Goal: Task Accomplishment & Management: Manage account settings

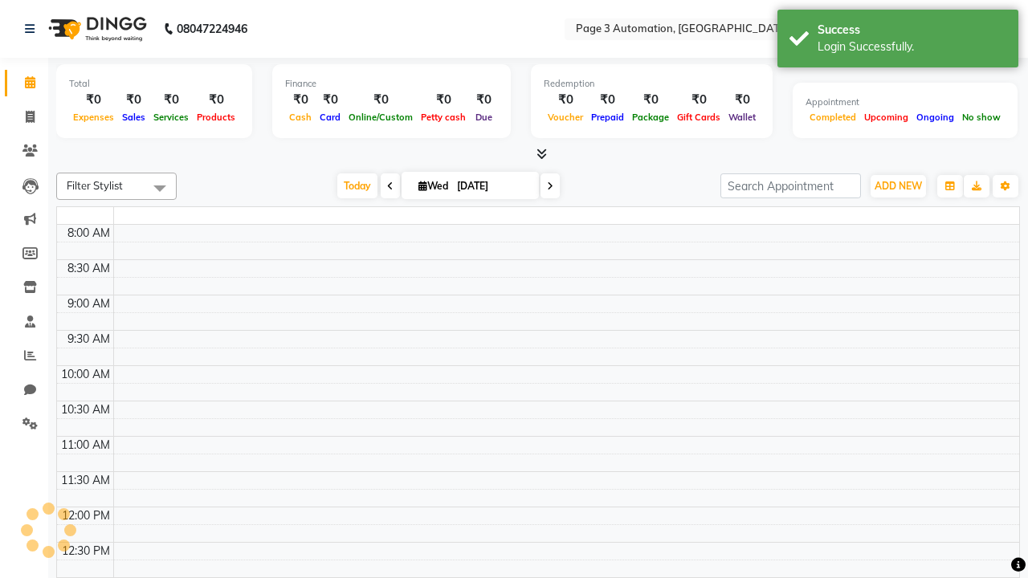
select select "en"
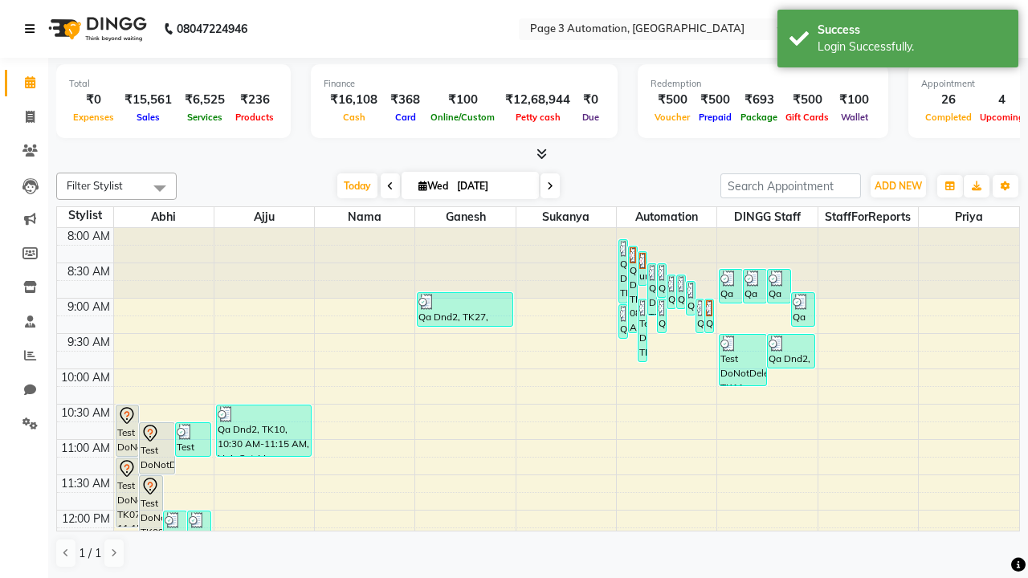
click at [33, 29] on icon at bounding box center [30, 28] width 10 height 11
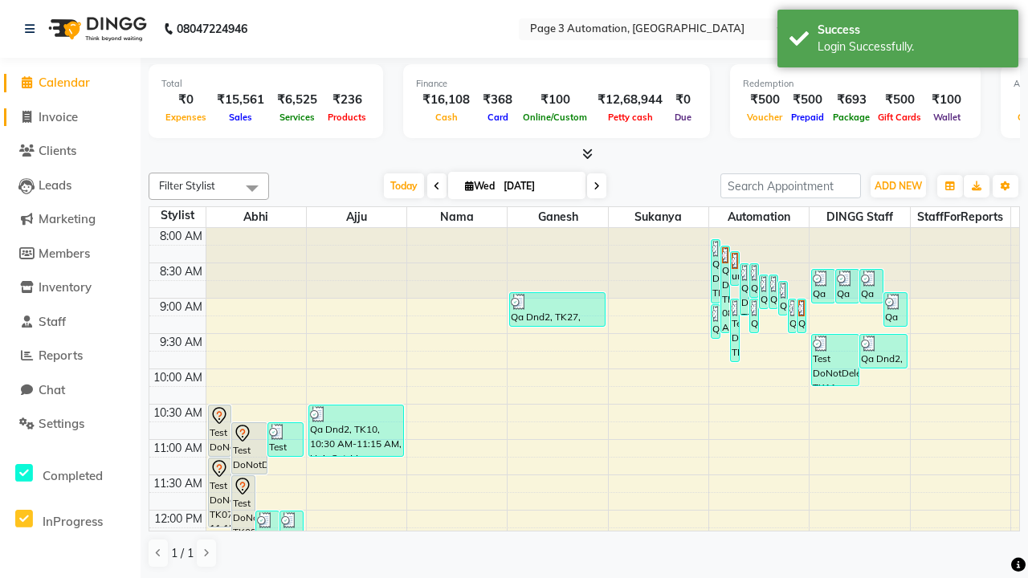
click at [70, 116] on span "Invoice" at bounding box center [58, 116] width 39 height 15
select select "2774"
select select "service"
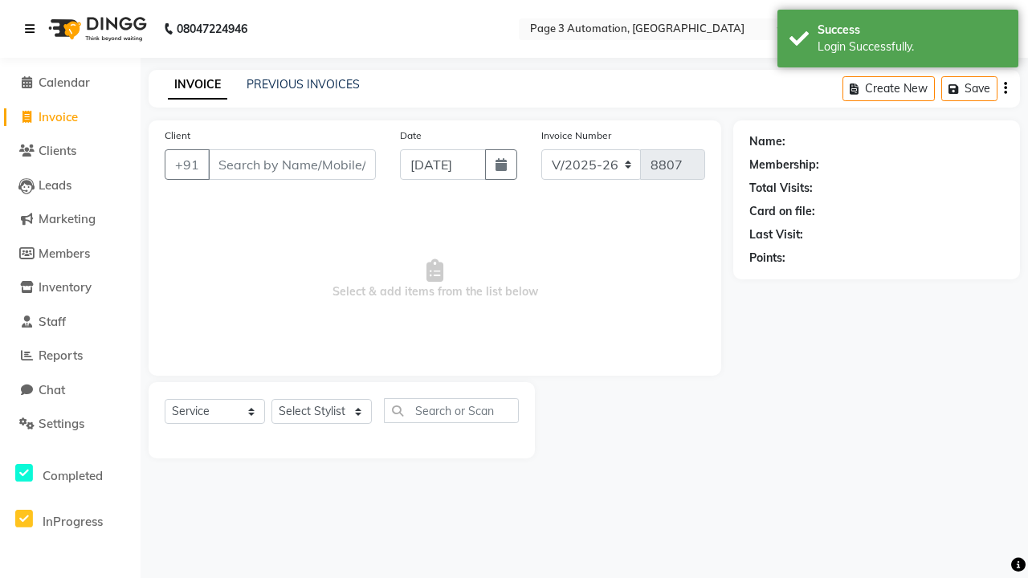
click at [33, 29] on icon at bounding box center [30, 28] width 10 height 11
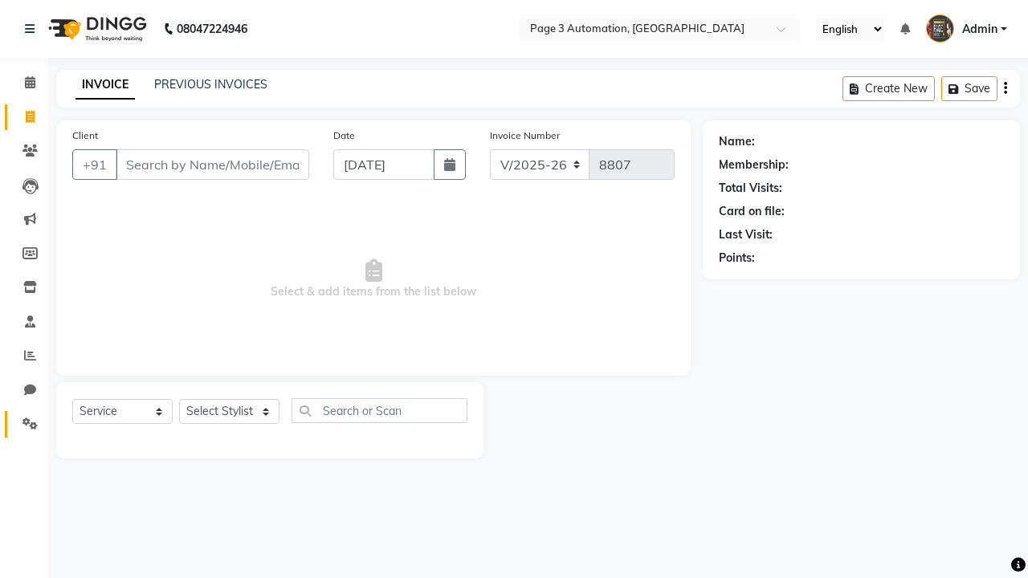
click at [24, 424] on icon at bounding box center [29, 423] width 15 height 12
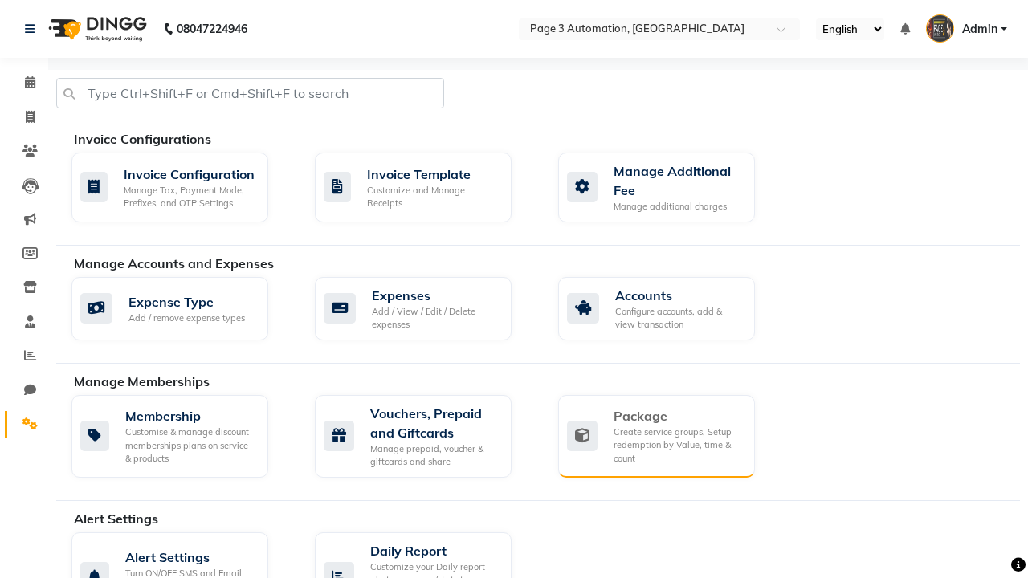
click at [677, 416] on div "Package" at bounding box center [677, 415] width 128 height 19
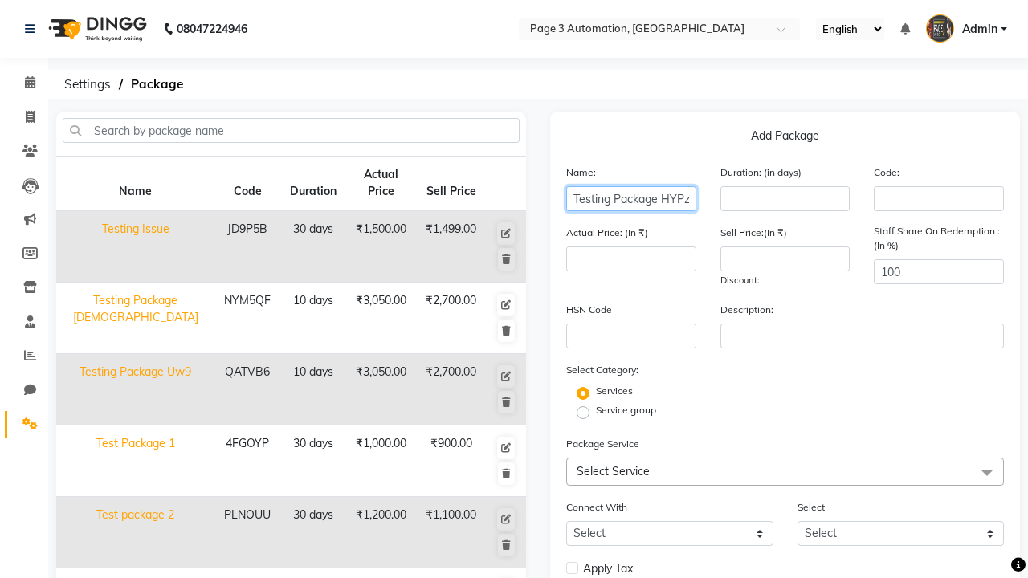
type input "Testing Package HYPzN"
type input "10"
type input "3050"
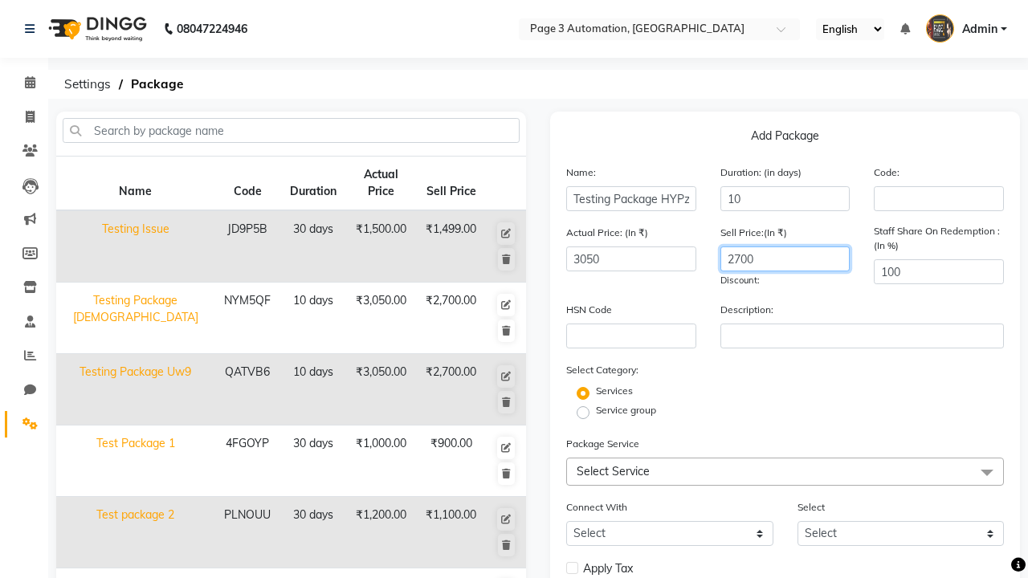
type input "2700"
click at [625, 410] on label "Service group" at bounding box center [626, 410] width 60 height 14
click at [593, 410] on input "Service group" at bounding box center [588, 411] width 10 height 10
radio input "true"
radio input "false"
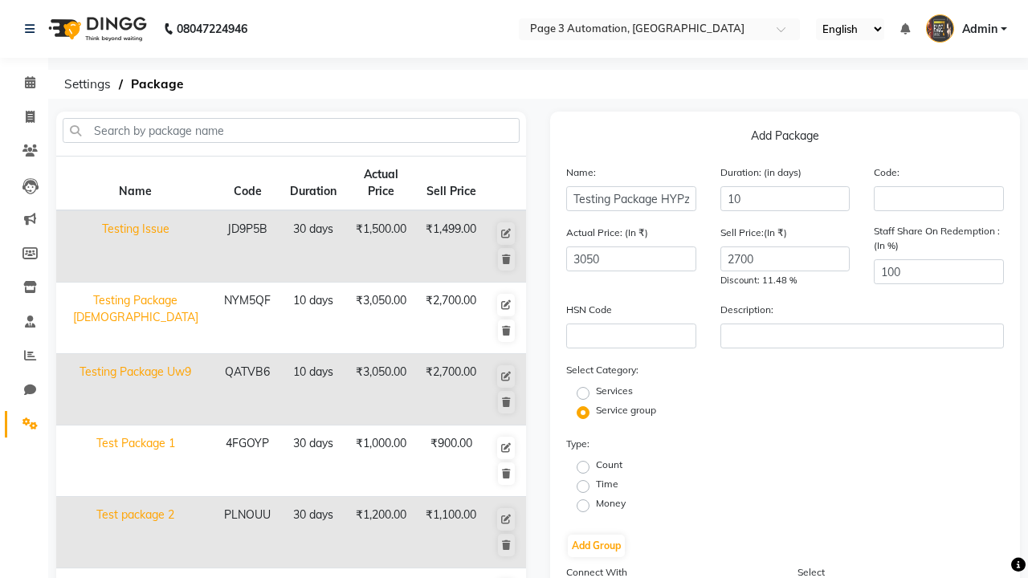
click at [607, 484] on label "Time" at bounding box center [607, 484] width 22 height 14
click at [593, 484] on input "Time" at bounding box center [588, 485] width 10 height 10
radio input "true"
click at [596, 546] on button "Add Group" at bounding box center [596, 546] width 57 height 22
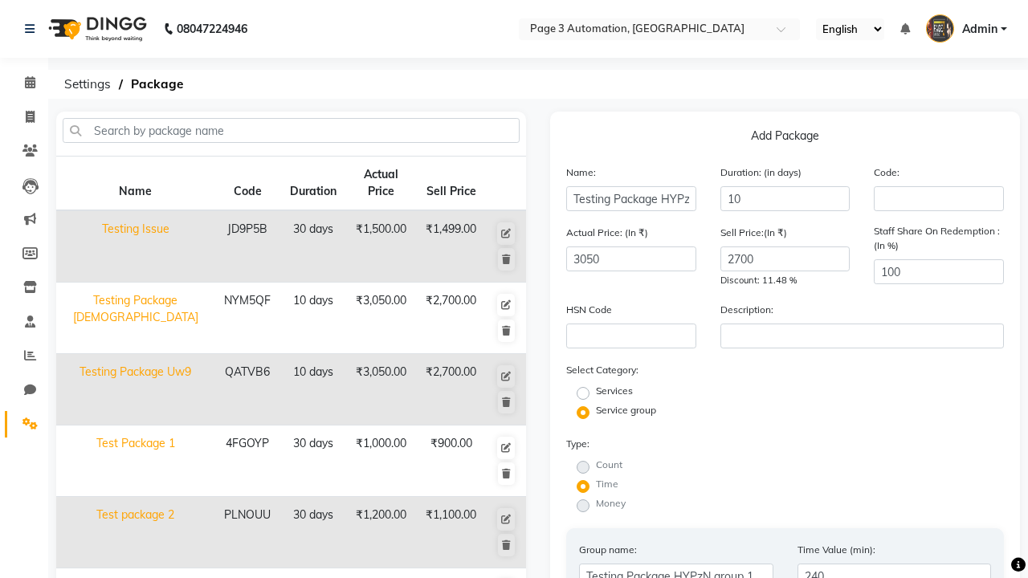
type input "240"
radio input "true"
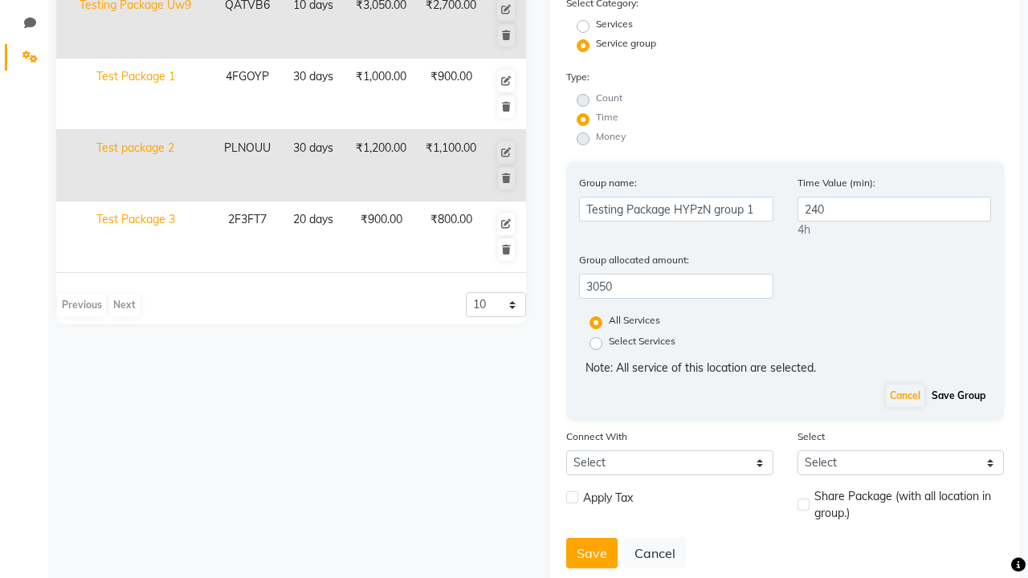
click at [958, 396] on button "Save Group" at bounding box center [958, 396] width 62 height 22
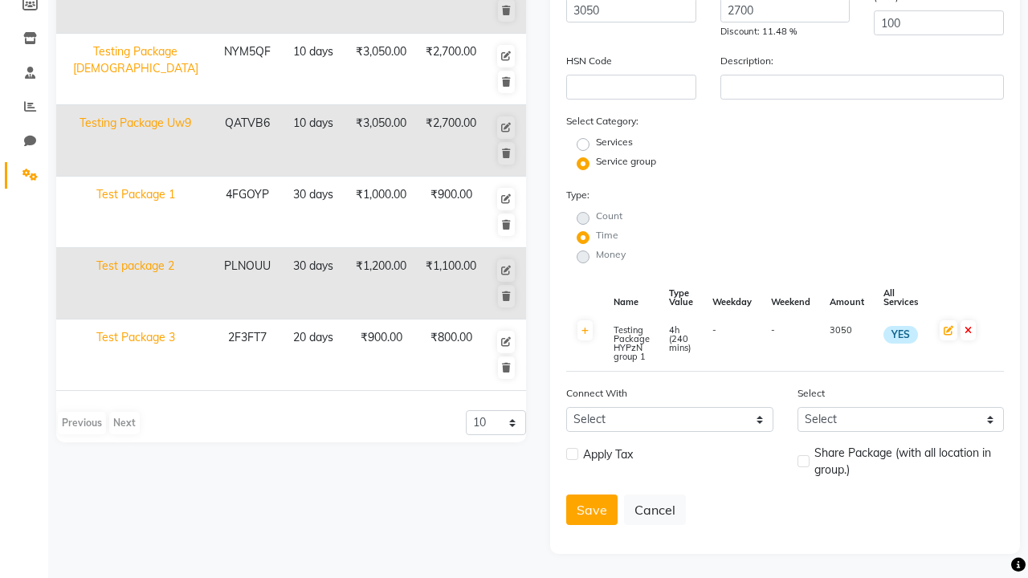
click at [572, 454] on label at bounding box center [572, 454] width 12 height 12
click at [572, 454] on input "checkbox" at bounding box center [571, 455] width 10 height 10
checkbox input "true"
click at [803, 455] on label at bounding box center [803, 461] width 12 height 12
click at [803, 457] on input "checkbox" at bounding box center [802, 462] width 10 height 10
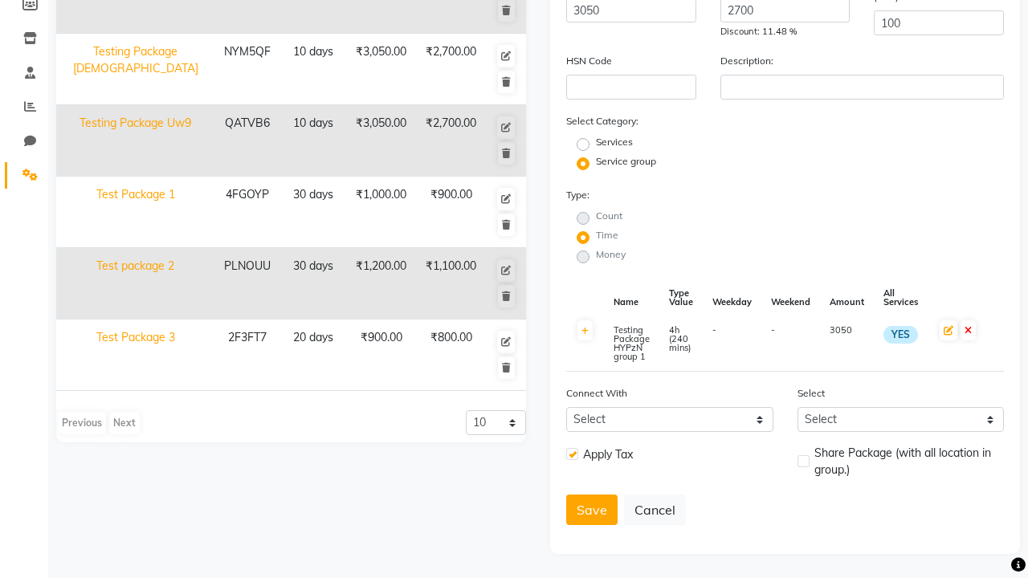
checkbox input "true"
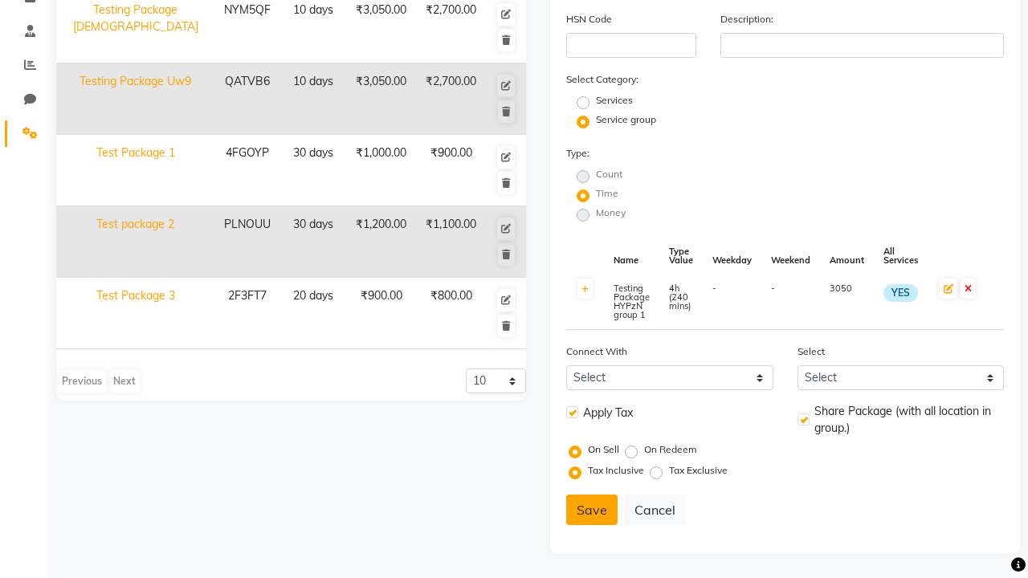
click at [592, 510] on button "Save" at bounding box center [591, 510] width 51 height 31
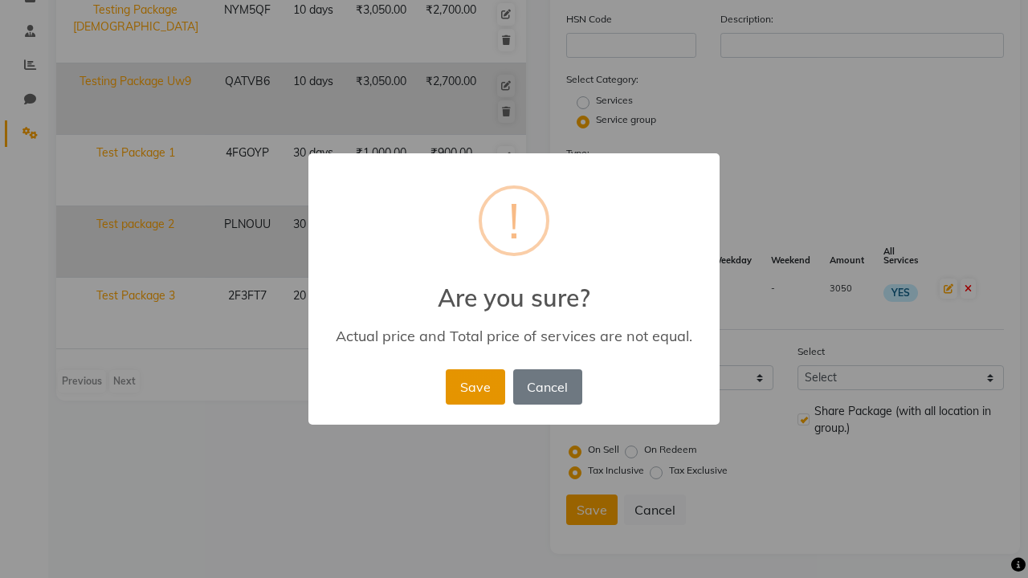
click at [474, 386] on button "Save" at bounding box center [475, 386] width 59 height 35
radio input "true"
radio input "false"
select select
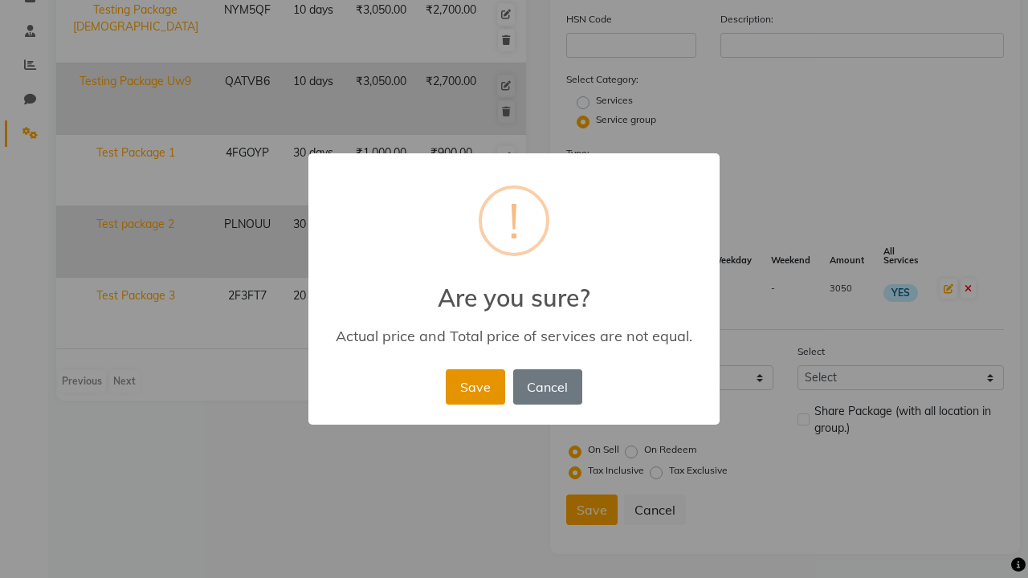
checkbox input "false"
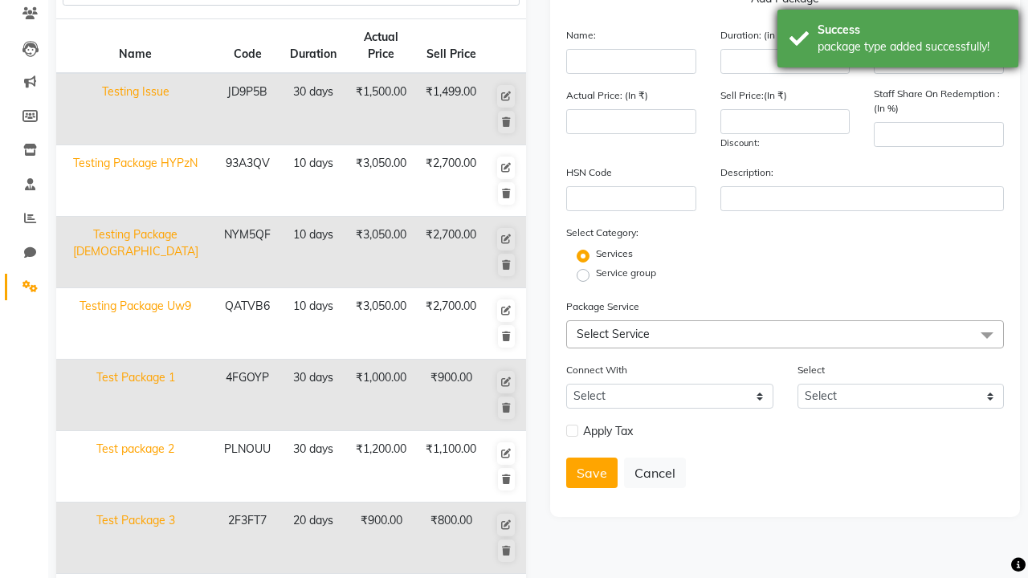
click at [898, 41] on div "package type added successfully!" at bounding box center [911, 47] width 189 height 17
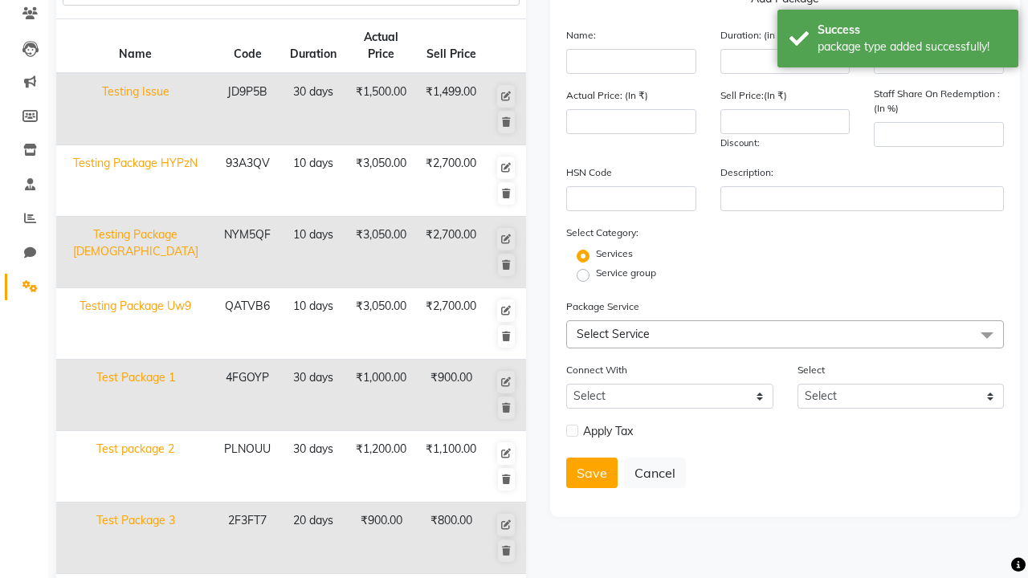
scroll to position [0, 0]
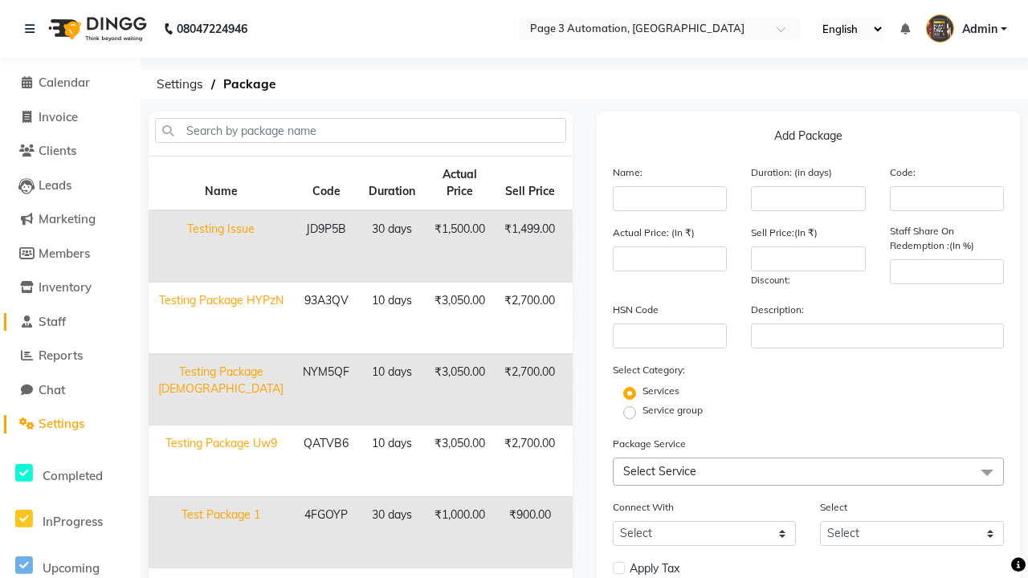
click at [70, 321] on link "Staff" at bounding box center [70, 322] width 132 height 18
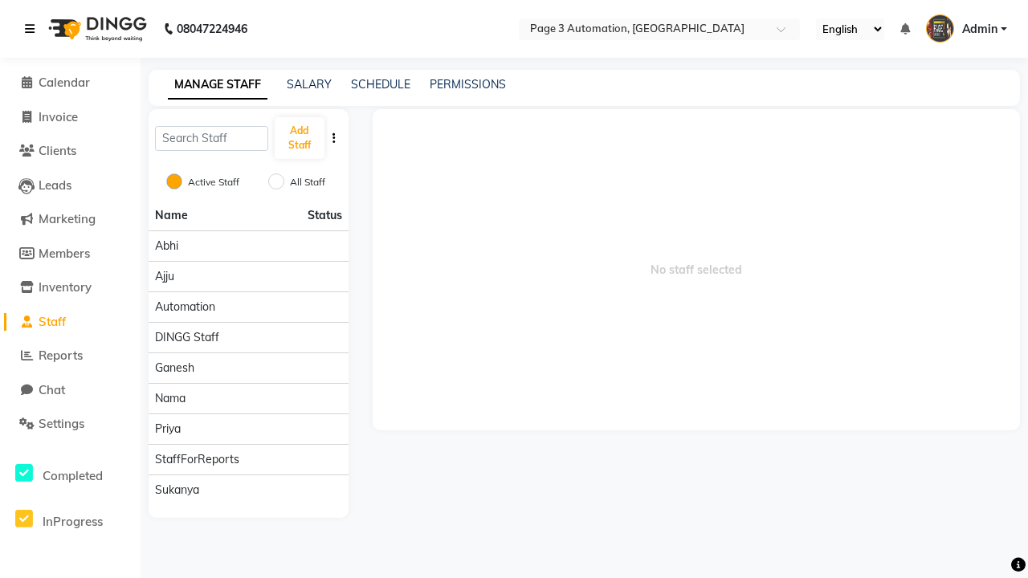
click at [33, 29] on icon at bounding box center [30, 28] width 10 height 11
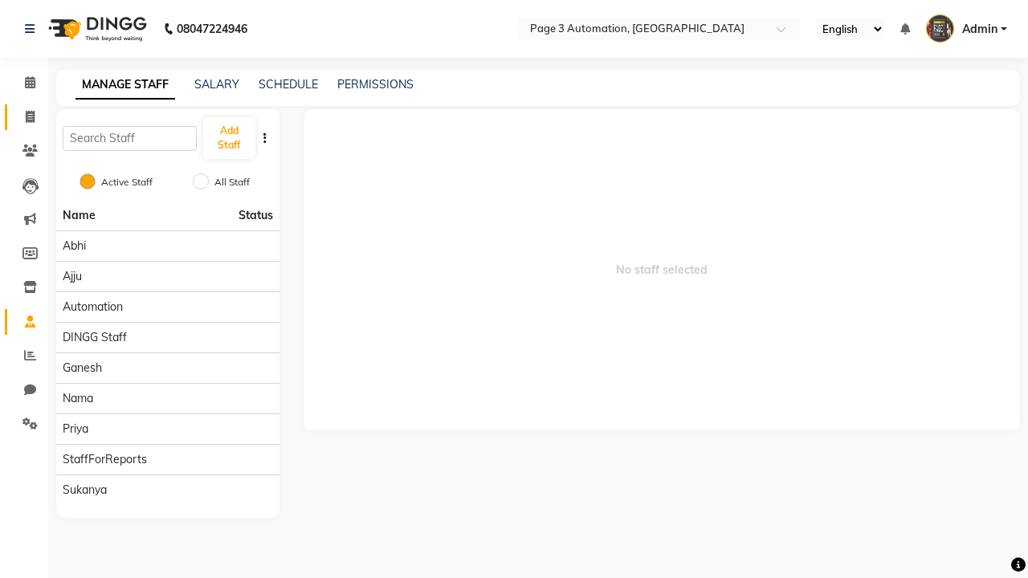
click at [24, 116] on span at bounding box center [30, 117] width 28 height 18
select select "service"
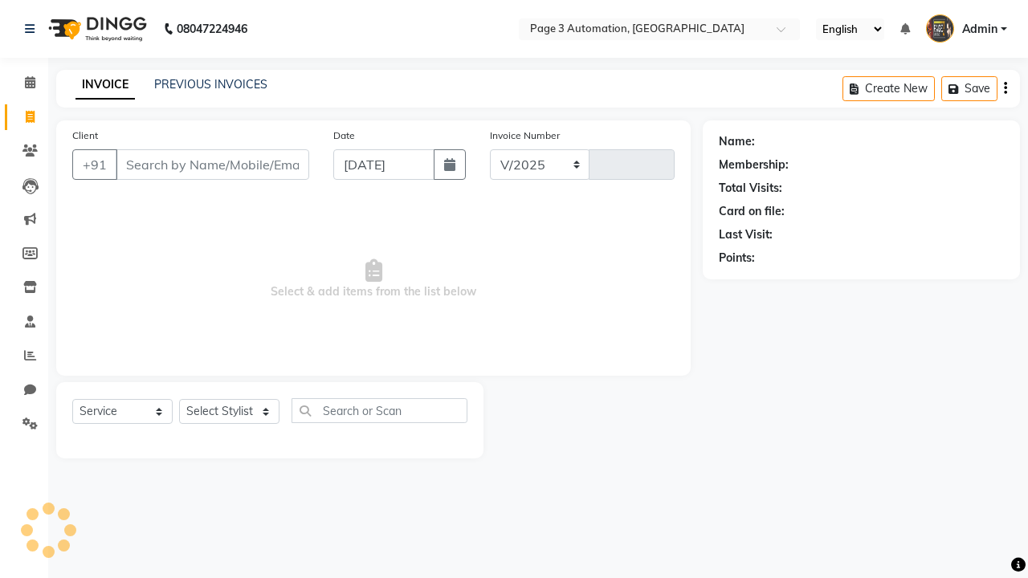
select select "2774"
type input "8807"
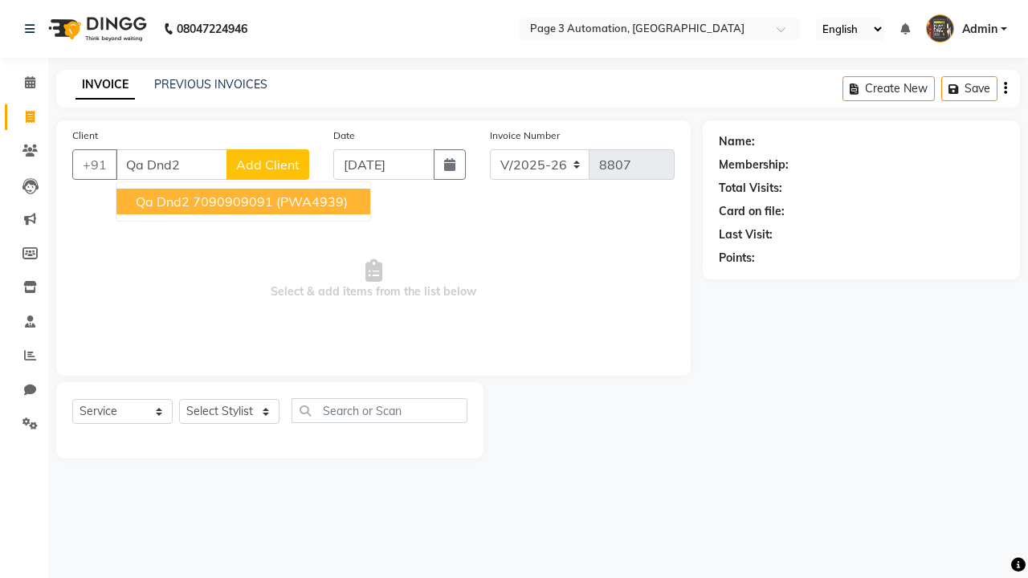
click at [245, 201] on ngb-highlight "7090909091" at bounding box center [233, 201] width 80 height 16
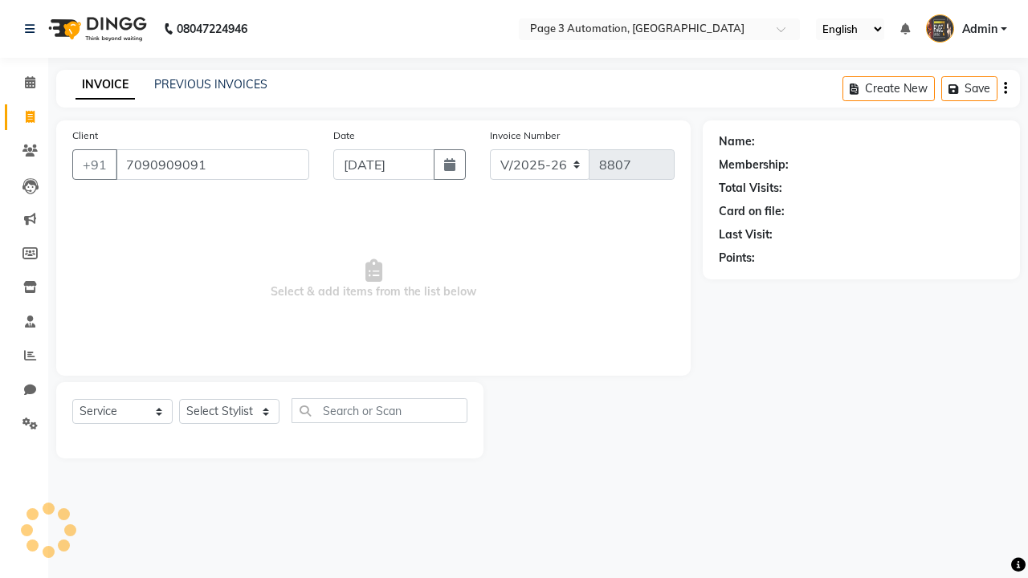
type input "7090909091"
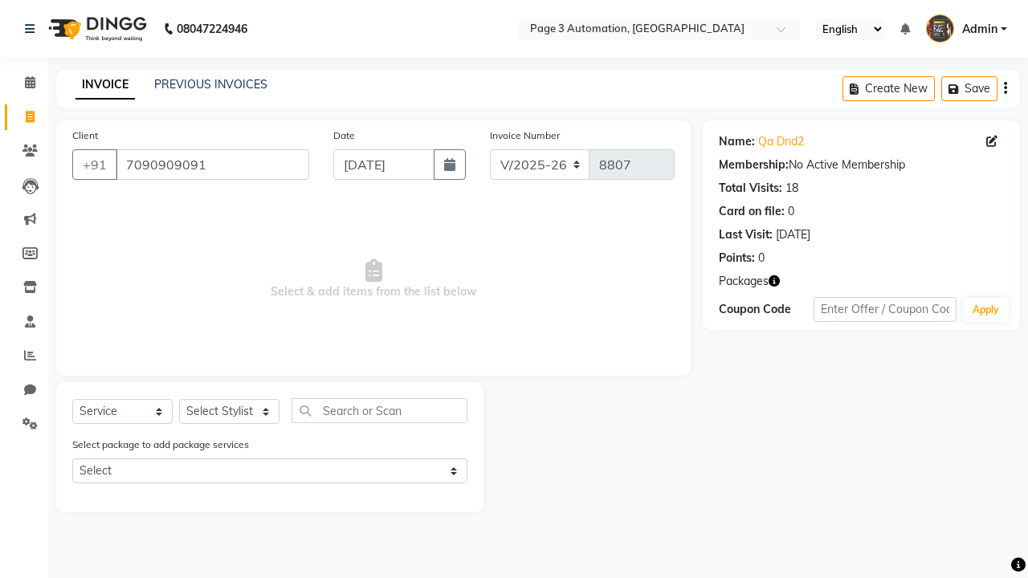
select select "package"
select select "77829"
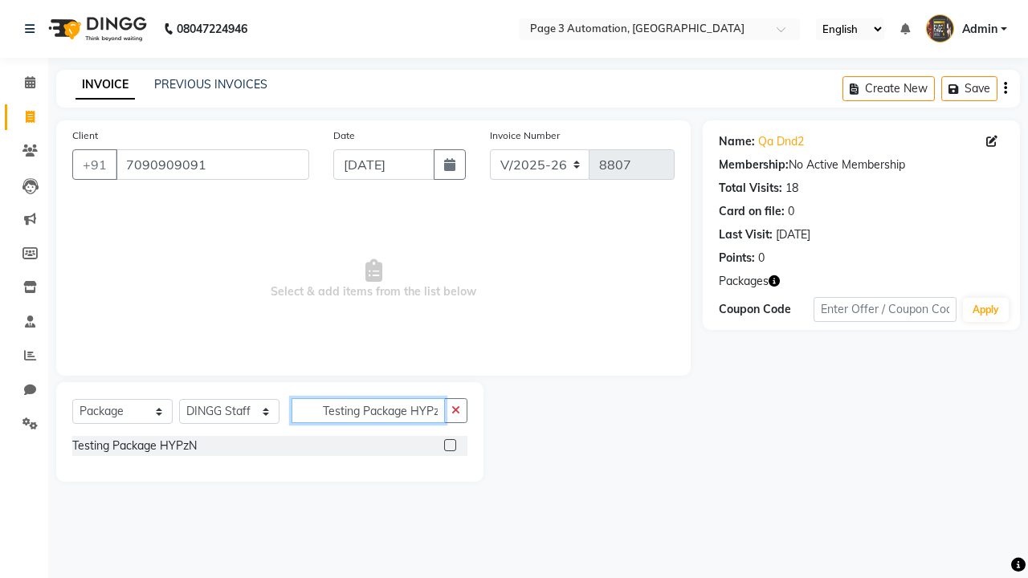
type input "Testing Package HYPzN"
click at [450, 445] on label at bounding box center [450, 445] width 12 height 12
click at [450, 445] on input "checkbox" at bounding box center [449, 446] width 10 height 10
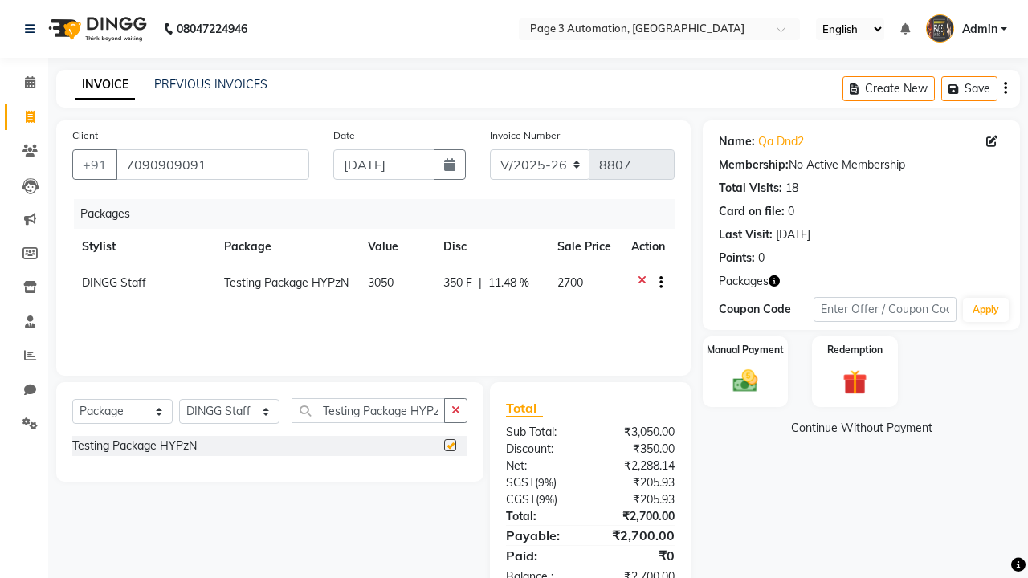
checkbox input "false"
click at [745, 350] on label "Manual Payment" at bounding box center [745, 349] width 80 height 15
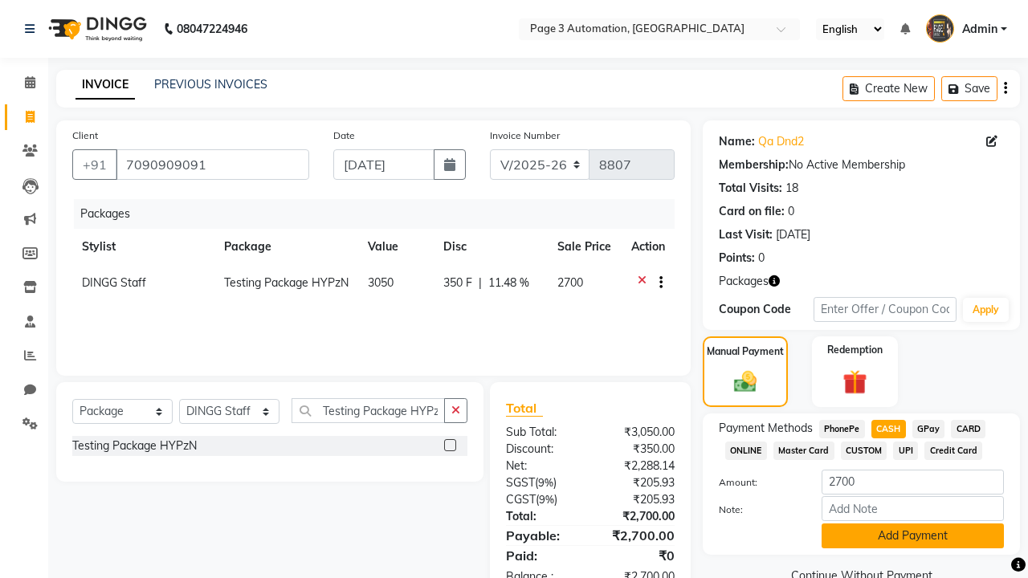
click at [912, 535] on button "Add Payment" at bounding box center [912, 535] width 182 height 25
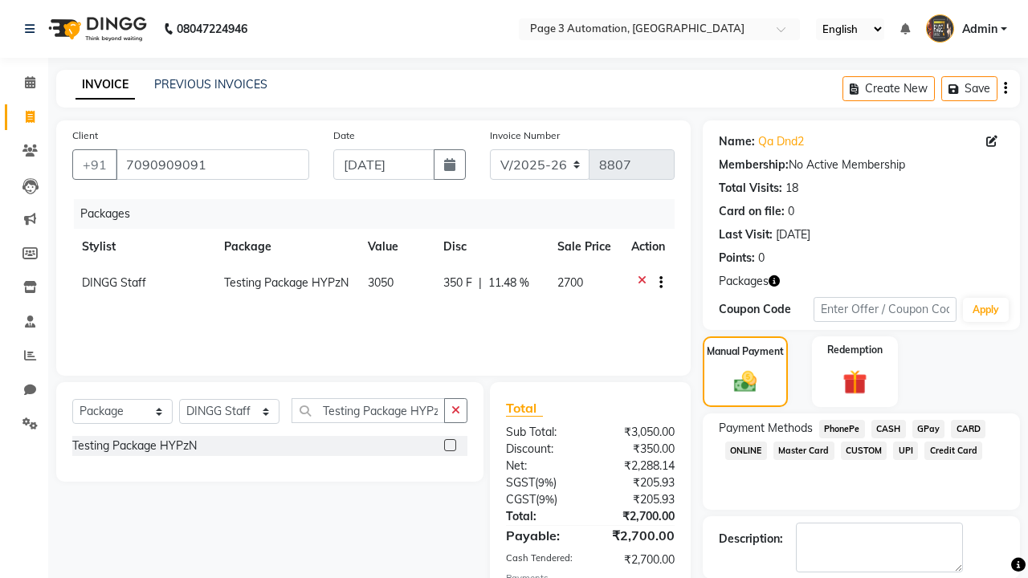
checkbox input "false"
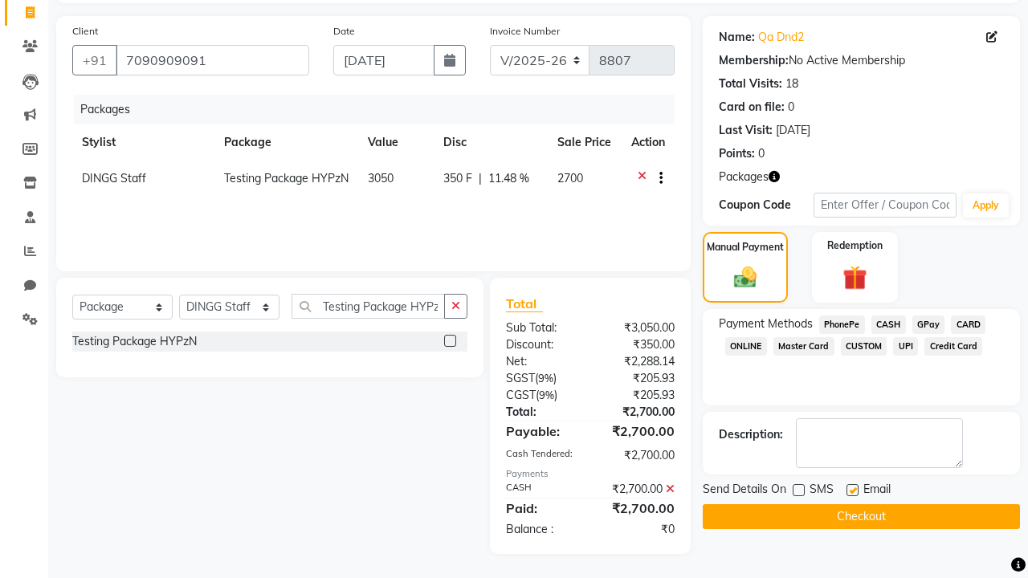
click at [852, 490] on label at bounding box center [852, 490] width 12 height 12
click at [852, 490] on input "checkbox" at bounding box center [851, 491] width 10 height 10
checkbox input "false"
click at [861, 516] on button "Checkout" at bounding box center [860, 516] width 317 height 25
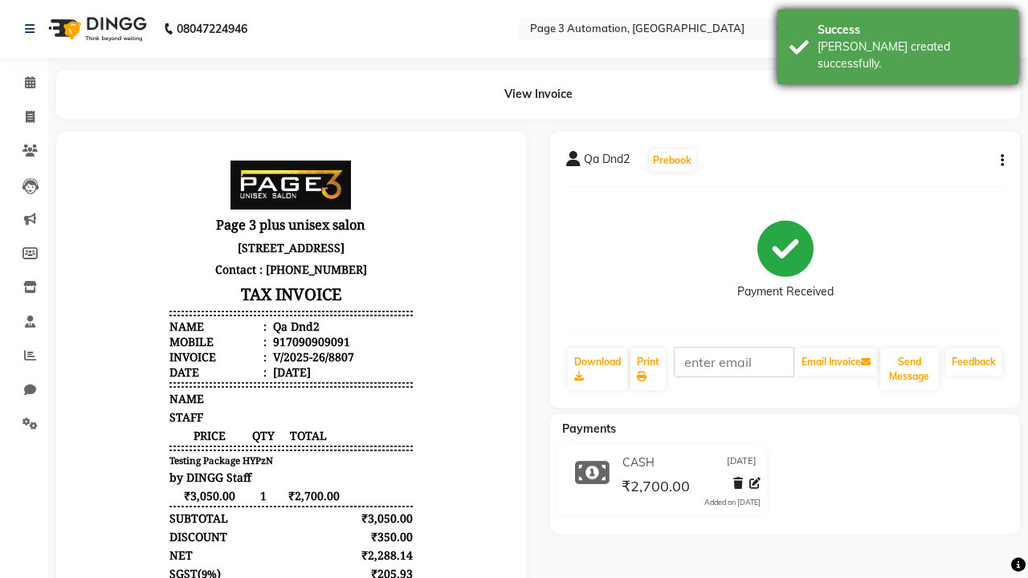
click at [898, 41] on div "[PERSON_NAME] created successfully." at bounding box center [911, 56] width 189 height 34
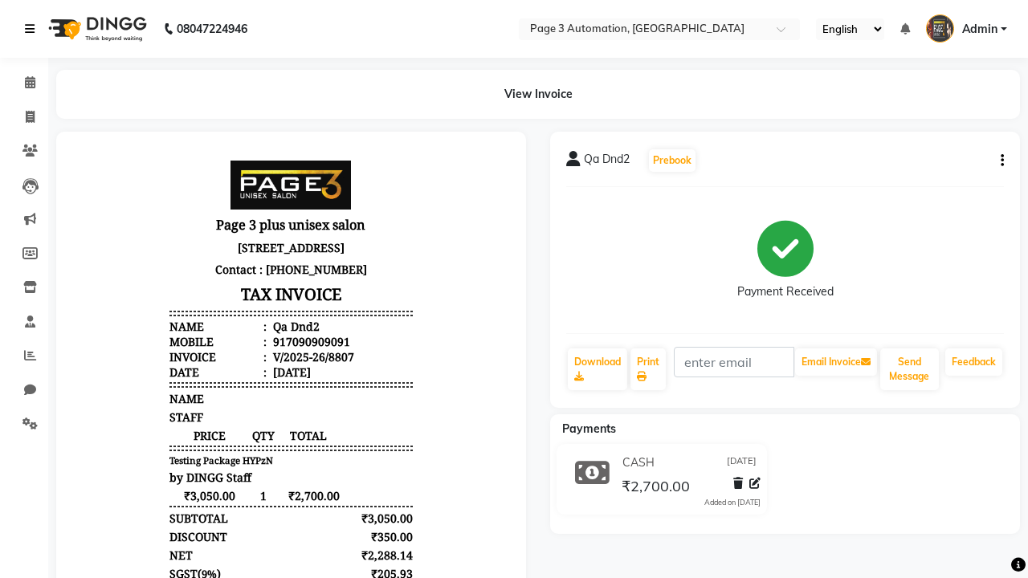
click at [33, 29] on icon at bounding box center [30, 28] width 10 height 11
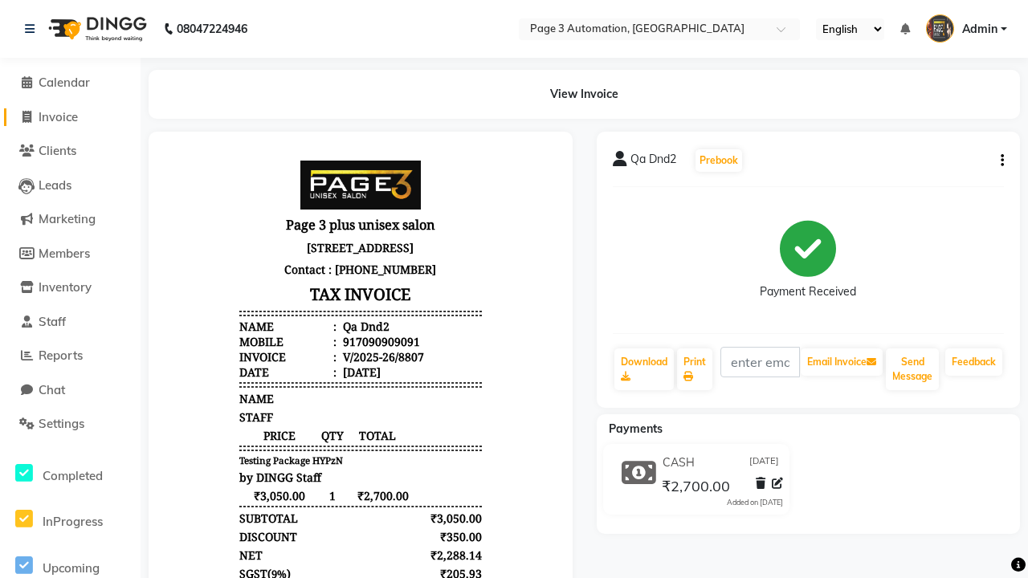
click at [70, 116] on span "Invoice" at bounding box center [58, 116] width 39 height 15
select select "2774"
select select "service"
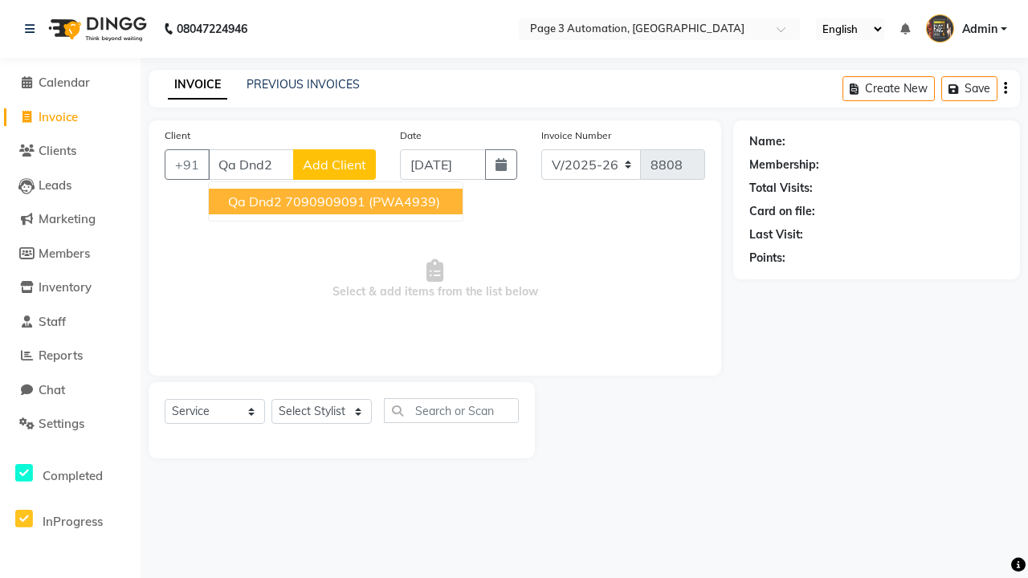
click at [337, 201] on ngb-highlight "7090909091" at bounding box center [325, 201] width 80 height 16
type input "7090909091"
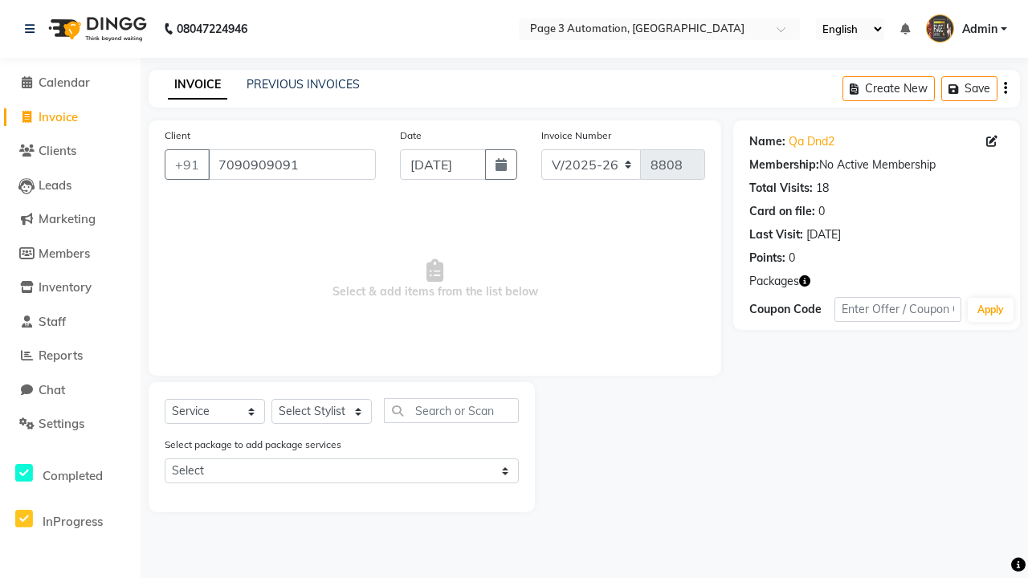
select select "71572"
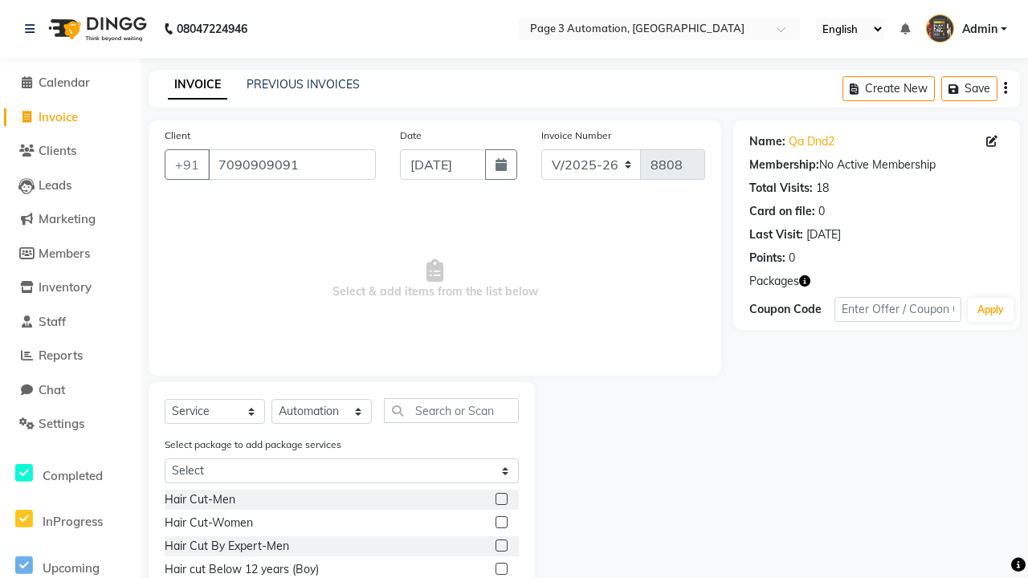
click at [500, 546] on label at bounding box center [501, 545] width 12 height 12
click at [500, 546] on input "checkbox" at bounding box center [500, 546] width 10 height 10
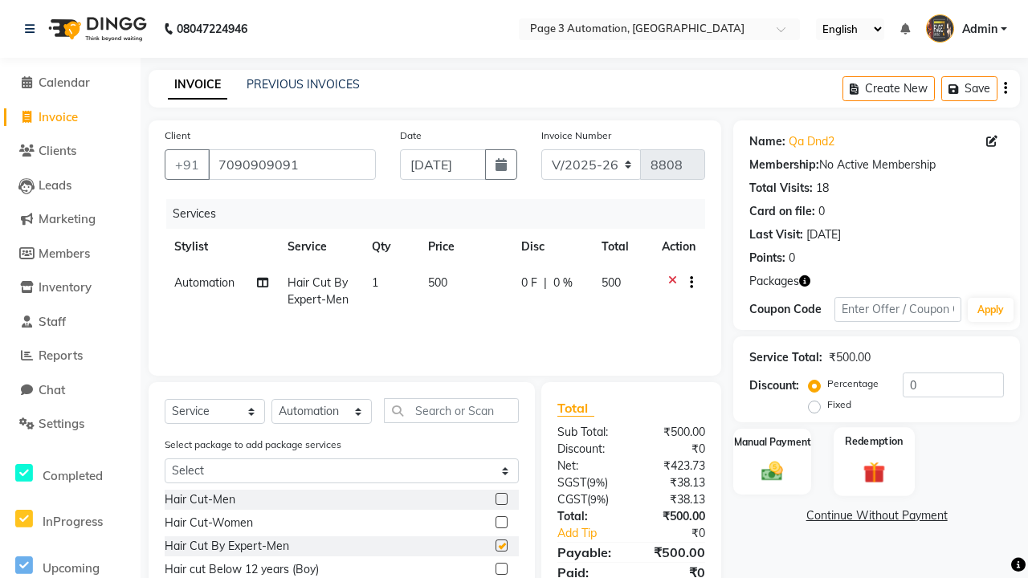
click at [873, 442] on label "Redemption" at bounding box center [874, 440] width 58 height 15
checkbox input "false"
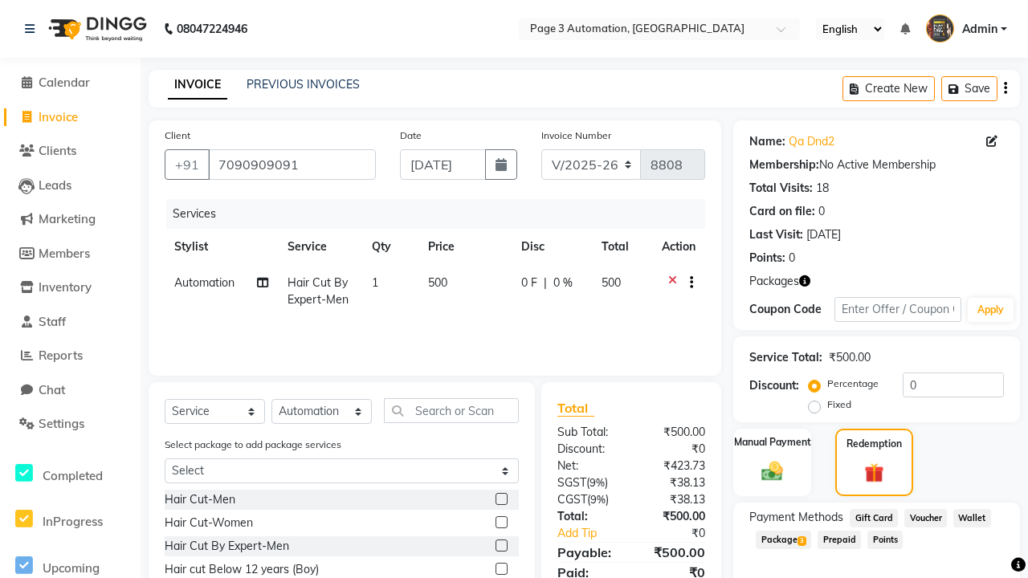
click at [784, 539] on span "Package 3" at bounding box center [782, 540] width 55 height 18
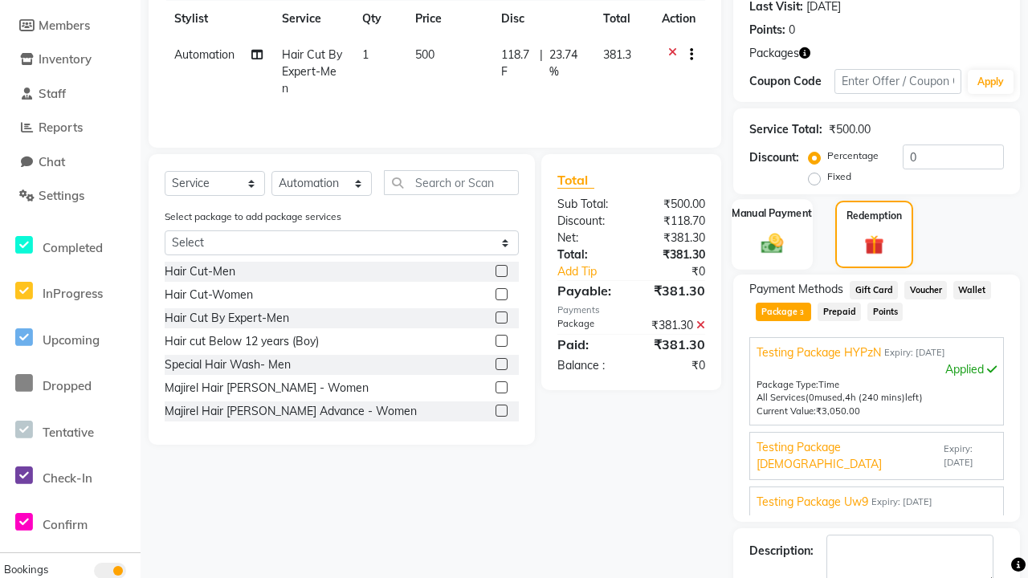
click at [771, 214] on label "Manual Payment" at bounding box center [772, 213] width 80 height 15
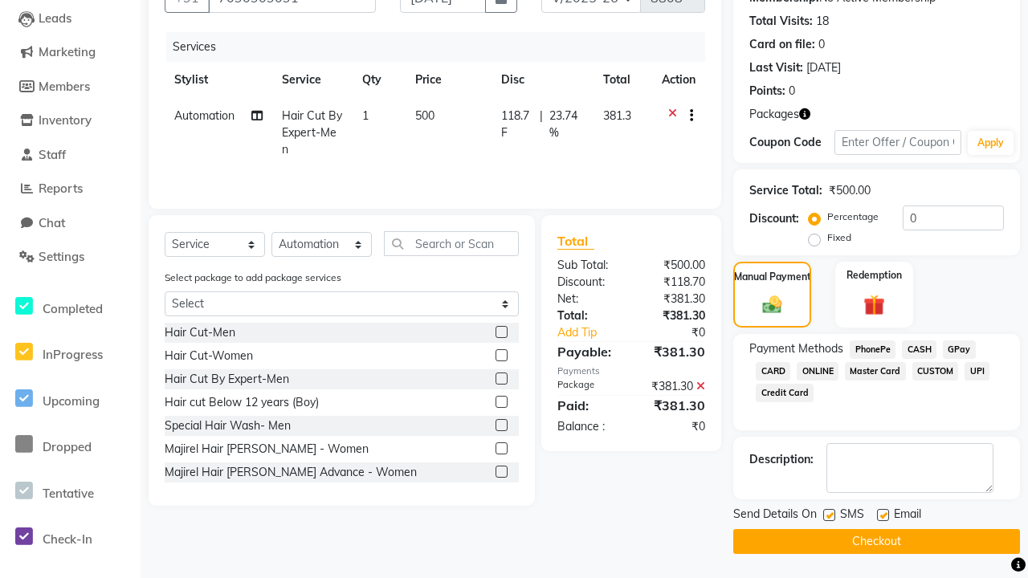
click at [918, 349] on span "CASH" at bounding box center [919, 349] width 35 height 18
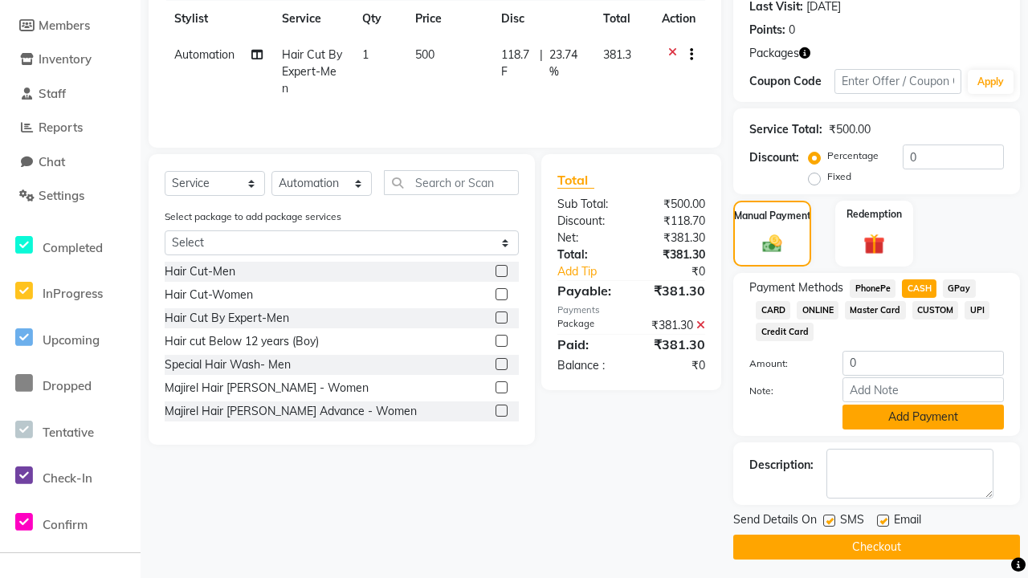
click at [922, 417] on button "Add Payment" at bounding box center [922, 417] width 161 height 25
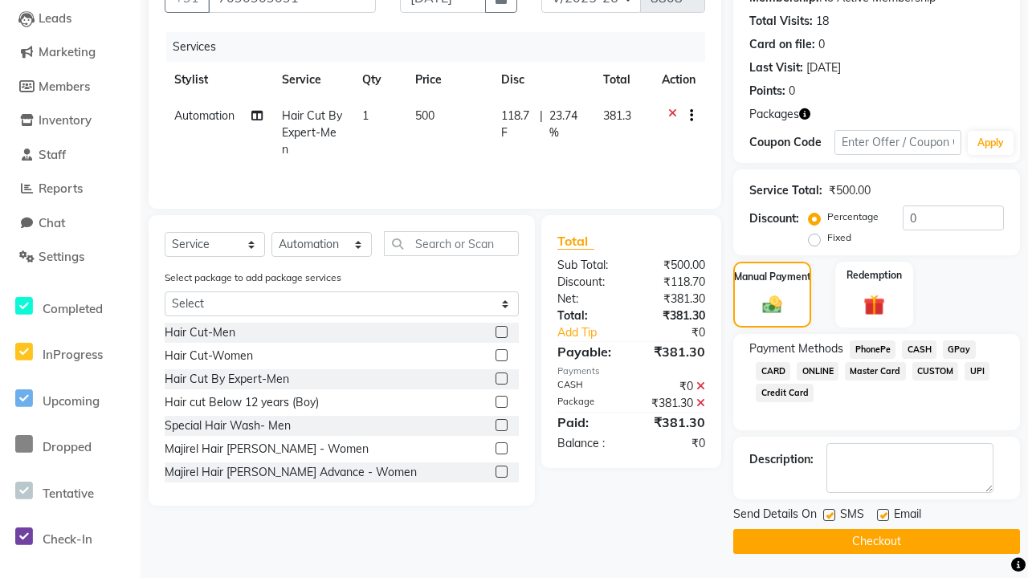
scroll to position [167, 0]
click at [828, 515] on label at bounding box center [829, 515] width 12 height 12
click at [828, 515] on input "checkbox" at bounding box center [828, 516] width 10 height 10
checkbox input "false"
click at [882, 515] on label at bounding box center [883, 515] width 12 height 12
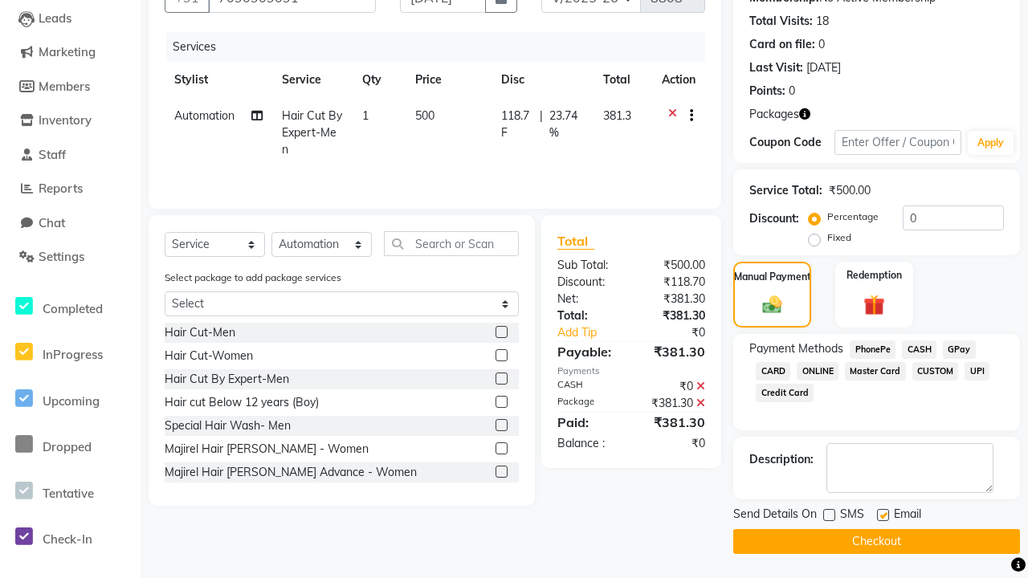
click at [882, 515] on input "checkbox" at bounding box center [882, 516] width 10 height 10
checkbox input "false"
click at [876, 541] on button "Checkout" at bounding box center [876, 541] width 287 height 25
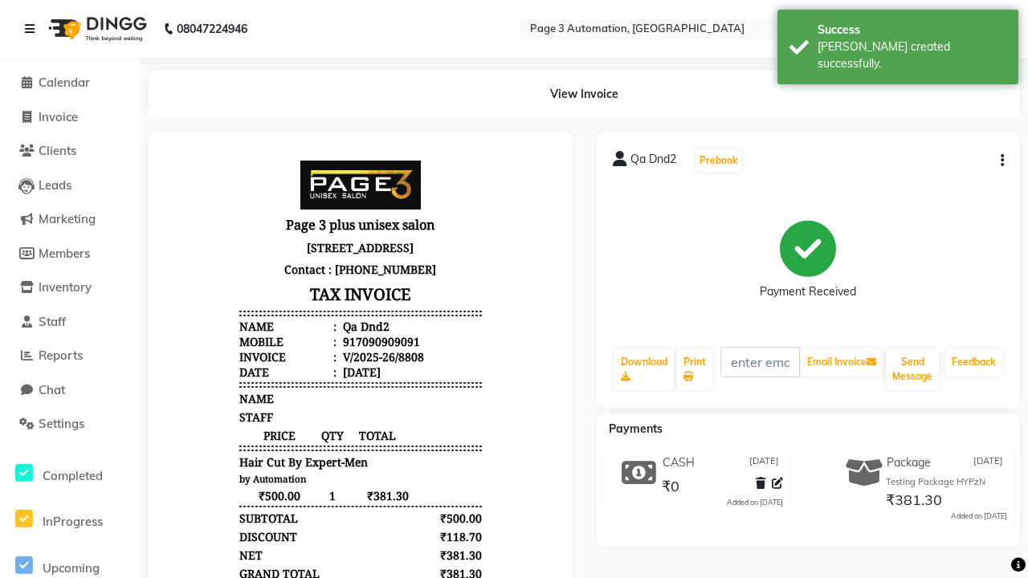
click at [898, 41] on div "[PERSON_NAME] created successfully." at bounding box center [911, 56] width 189 height 34
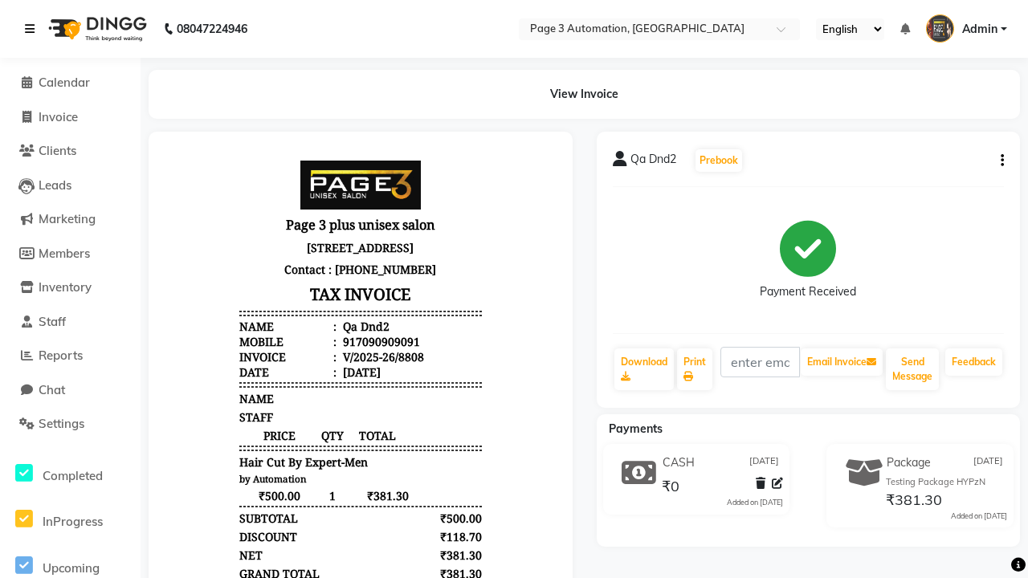
click at [33, 29] on icon at bounding box center [30, 28] width 10 height 11
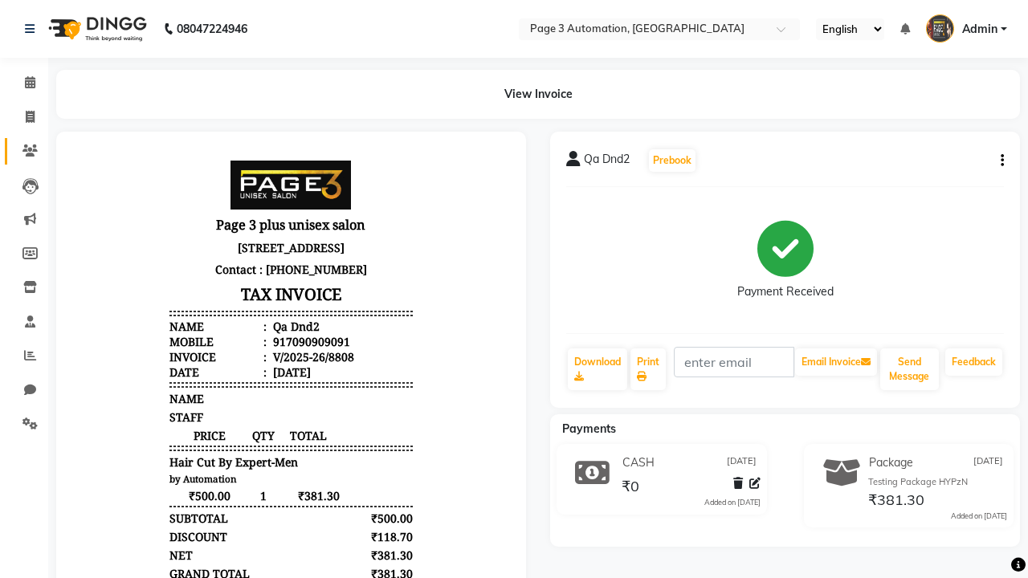
click at [24, 151] on icon at bounding box center [29, 150] width 15 height 12
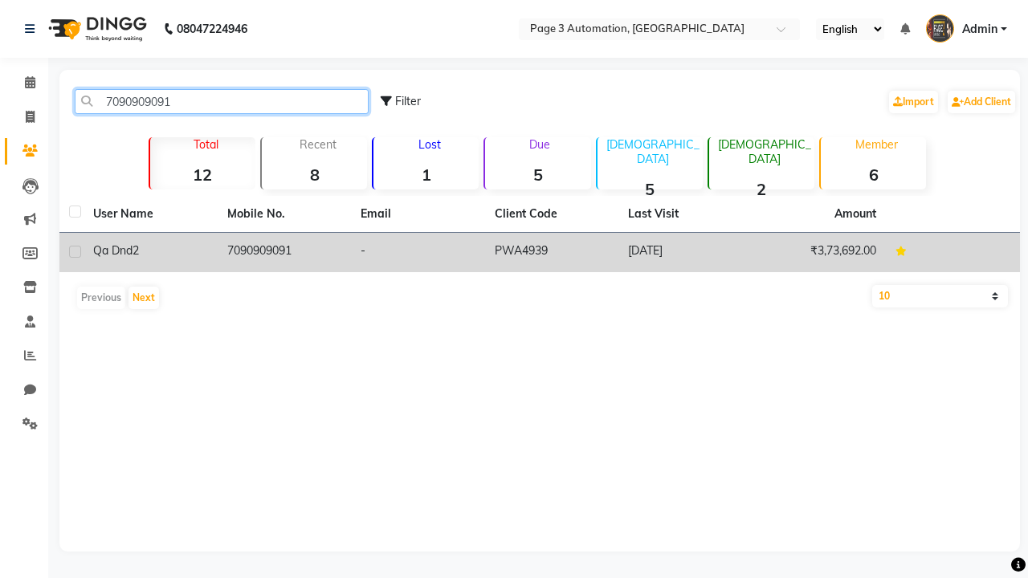
type input "7090909091"
click at [283, 252] on td "7090909091" at bounding box center [285, 252] width 134 height 39
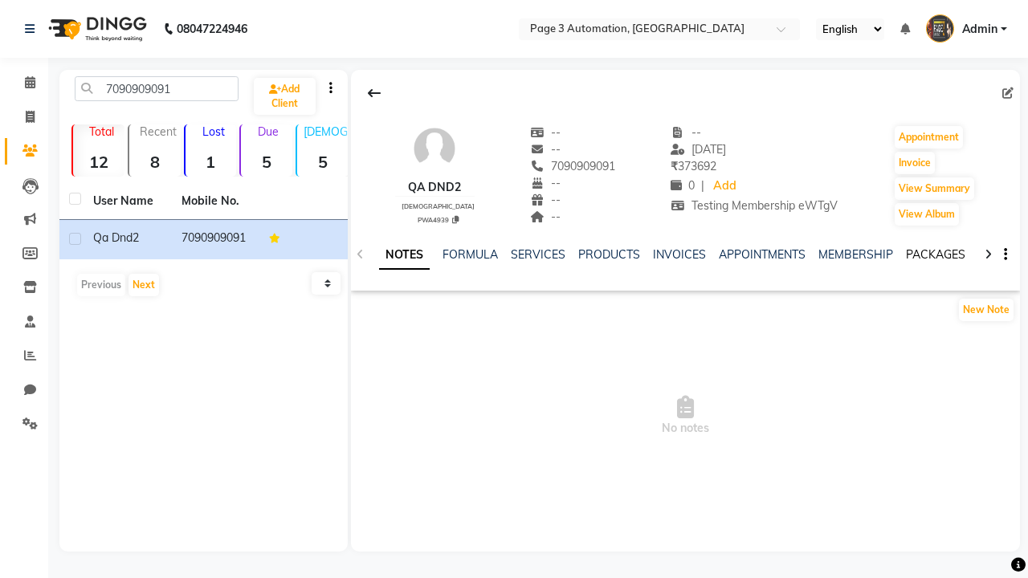
click at [934, 254] on link "PACKAGES" at bounding box center [935, 254] width 59 height 14
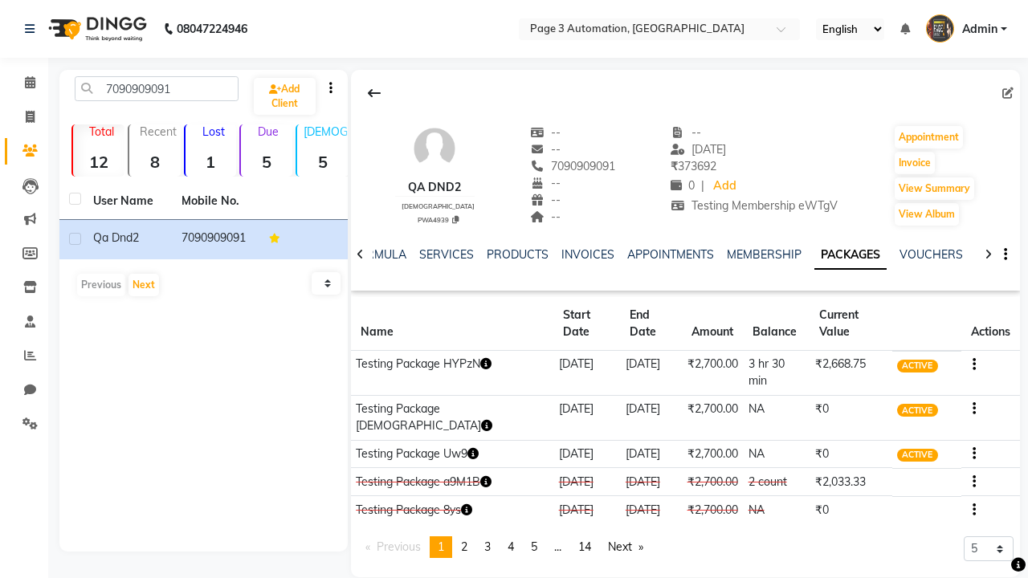
click at [969, 356] on button "button" at bounding box center [971, 364] width 10 height 17
click at [895, 357] on div "Edit" at bounding box center [895, 358] width 105 height 20
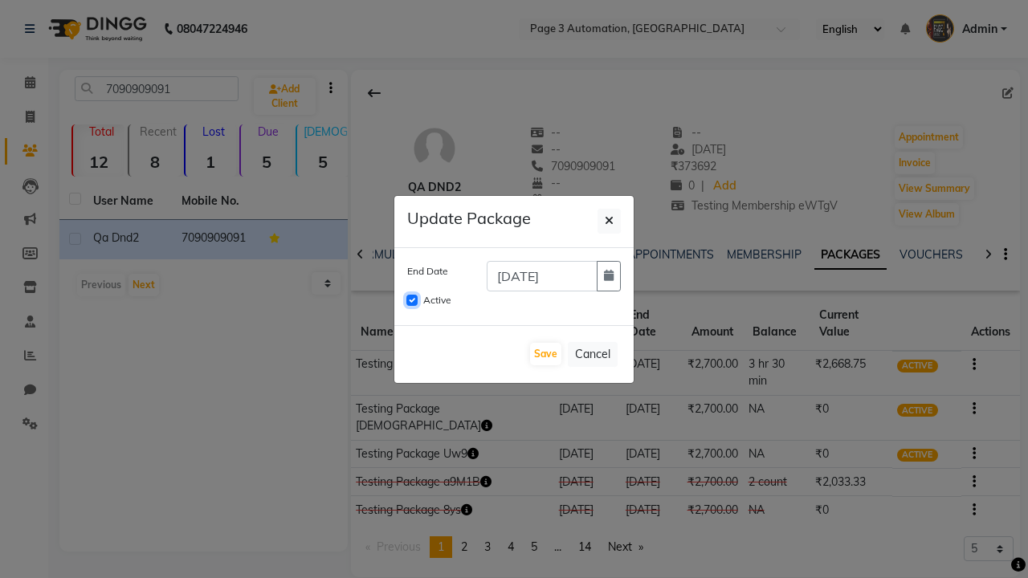
click at [412, 300] on input "Active" at bounding box center [411, 300] width 11 height 11
checkbox input "false"
click at [545, 354] on button "Save" at bounding box center [545, 354] width 31 height 22
checkbox input "false"
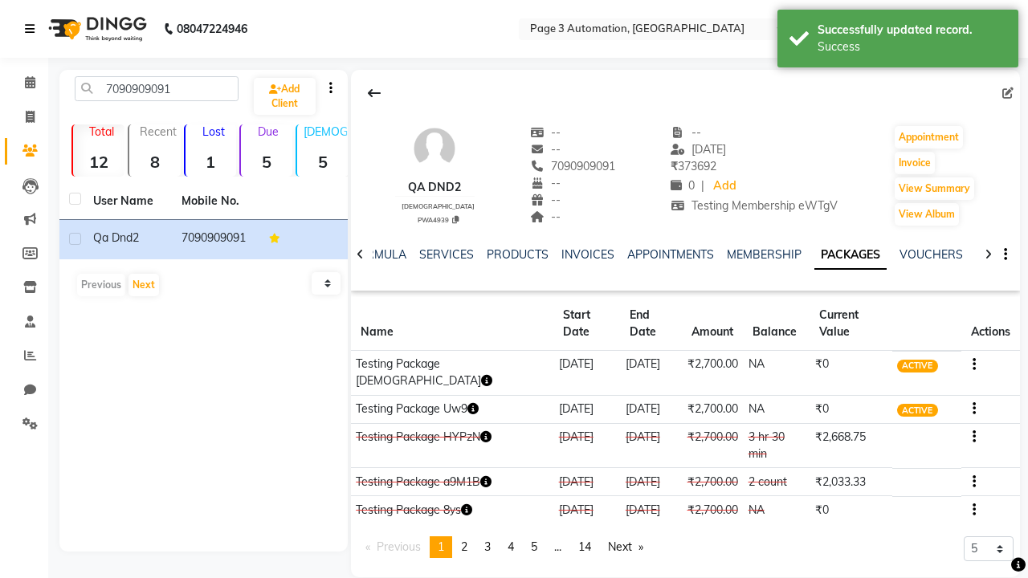
click at [898, 41] on div "Success" at bounding box center [911, 47] width 189 height 17
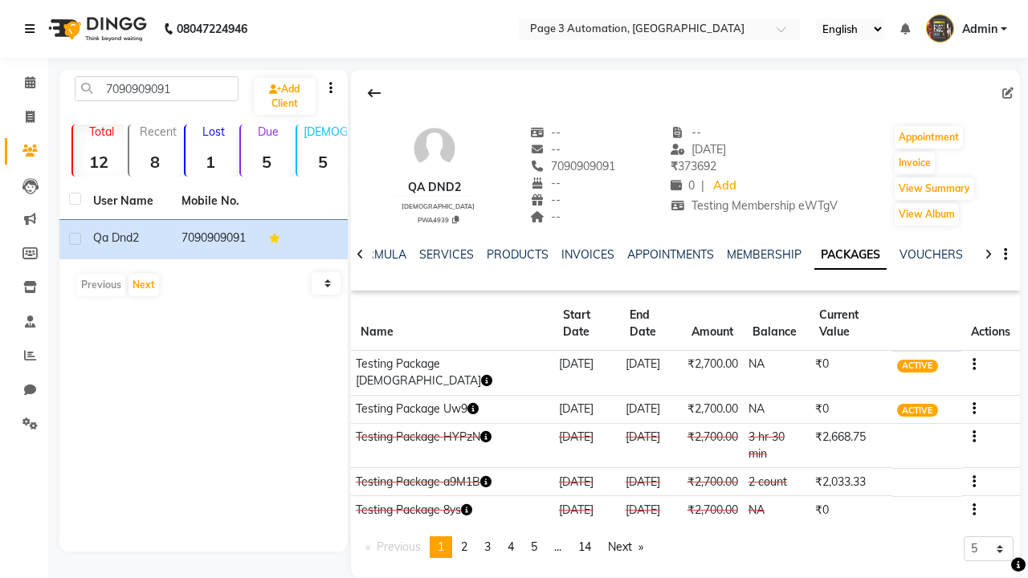
click at [33, 29] on icon at bounding box center [30, 28] width 10 height 11
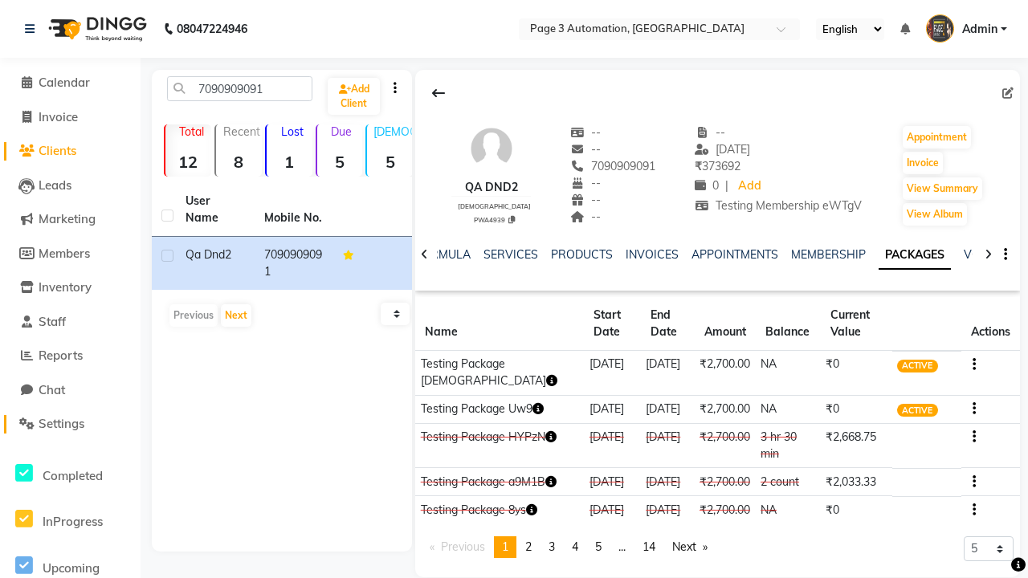
click at [70, 424] on span "Settings" at bounding box center [62, 423] width 46 height 15
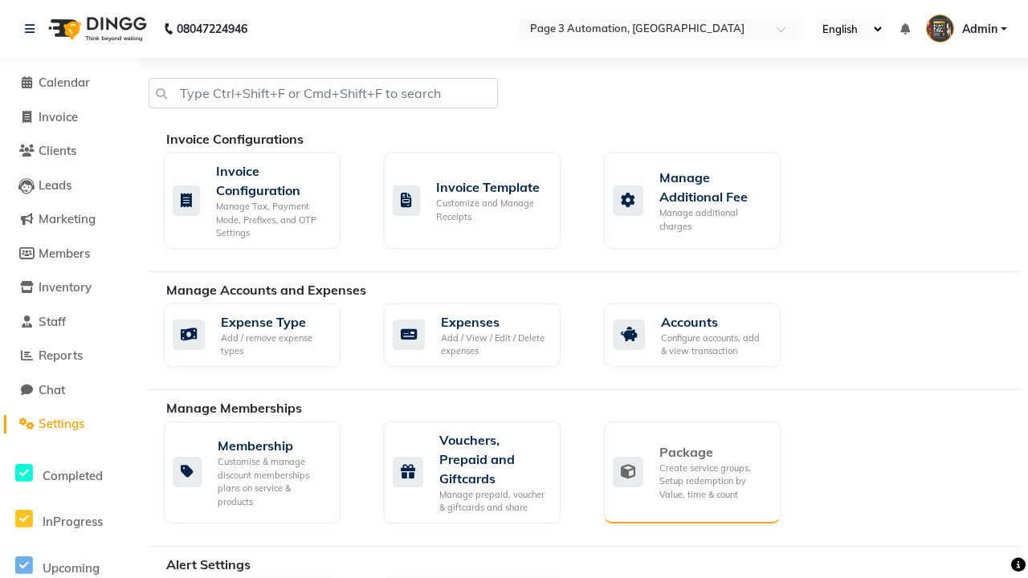
click at [713, 452] on div "Package" at bounding box center [713, 451] width 108 height 19
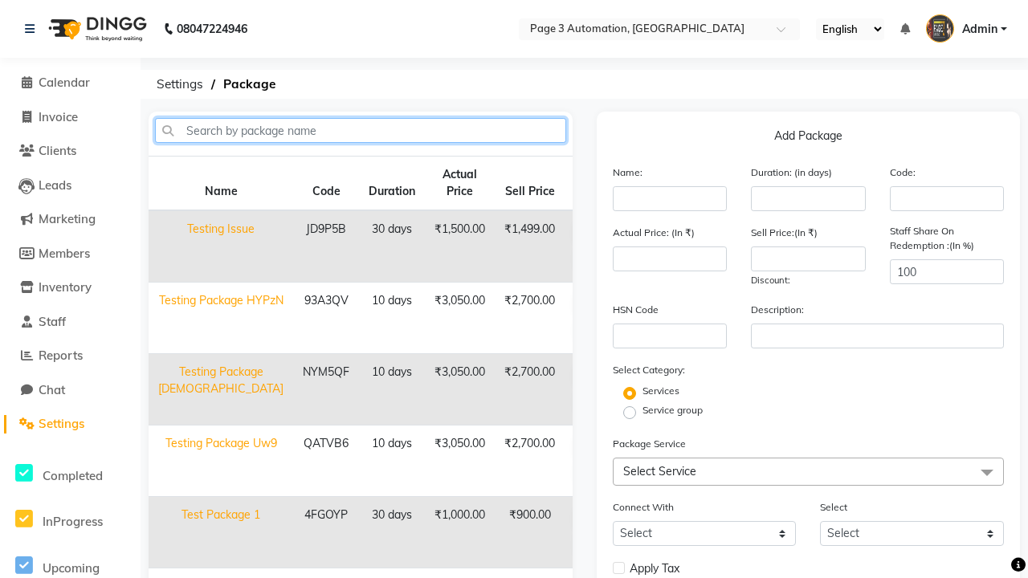
type input "Testing Package HYPzN"
